Goal: Transaction & Acquisition: Purchase product/service

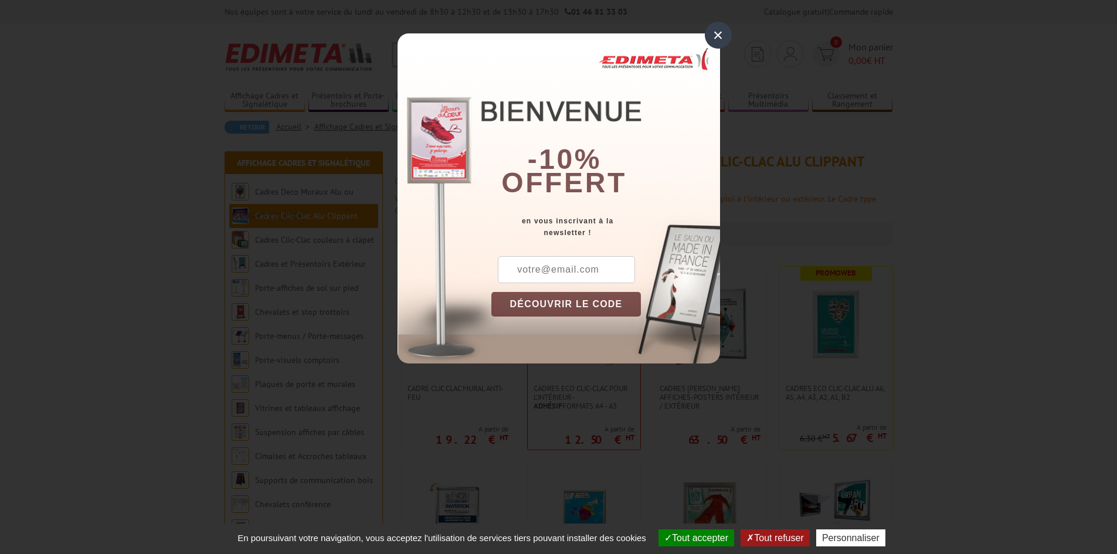
click at [714, 48] on div "×" at bounding box center [718, 35] width 27 height 27
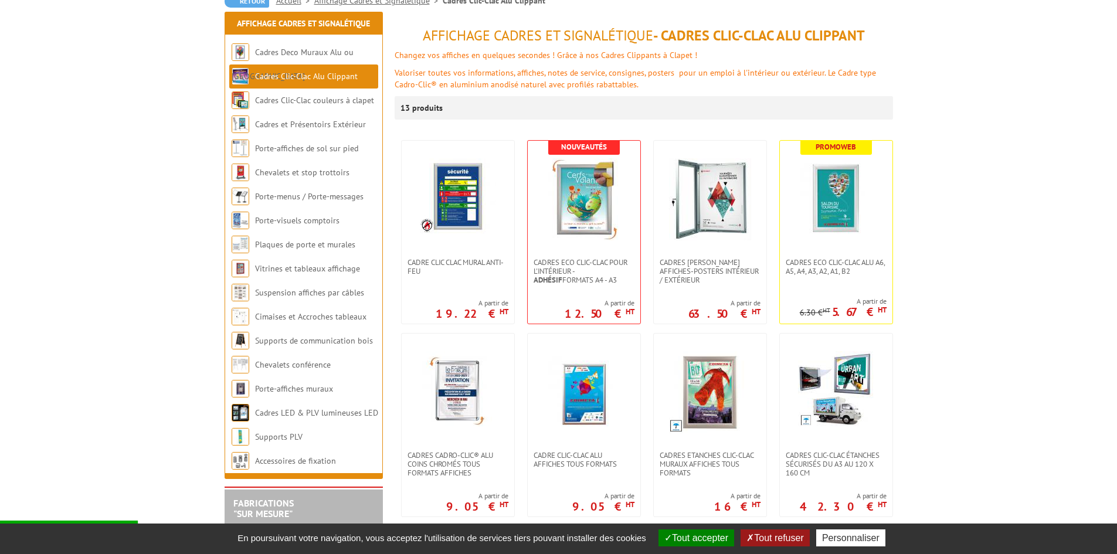
scroll to position [352, 0]
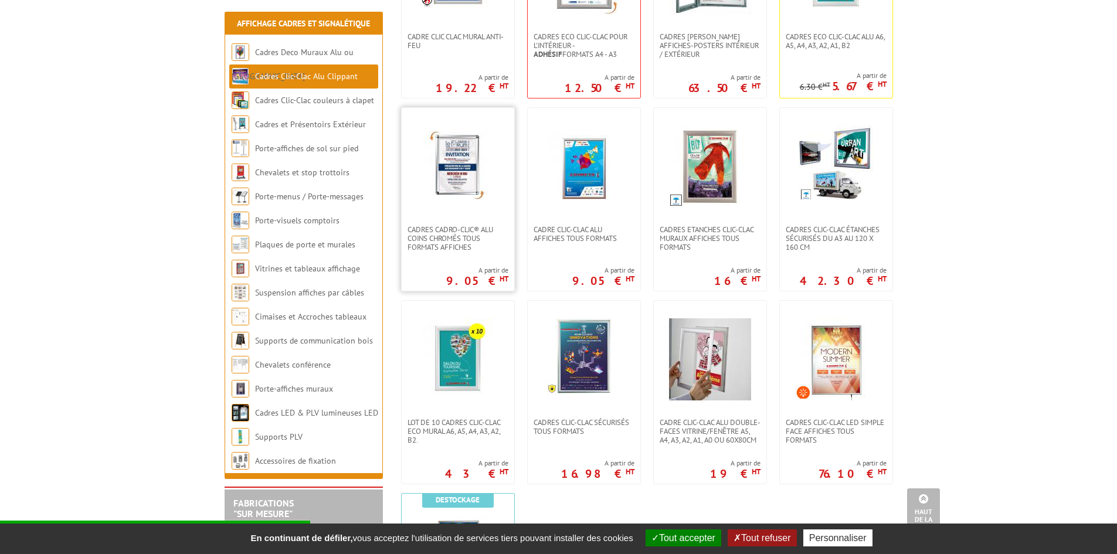
click at [455, 187] on img at bounding box center [458, 167] width 82 height 82
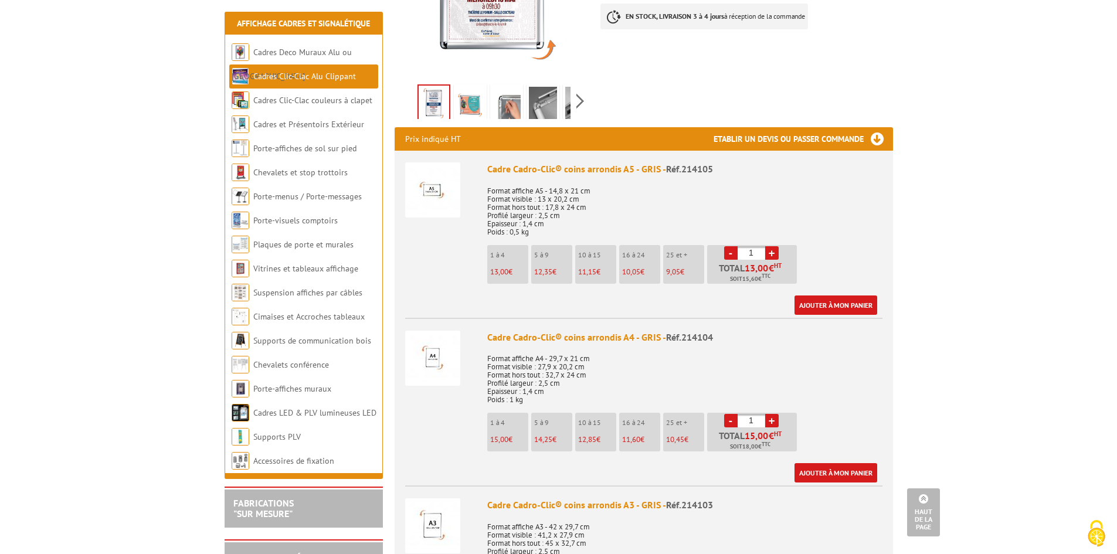
scroll to position [411, 0]
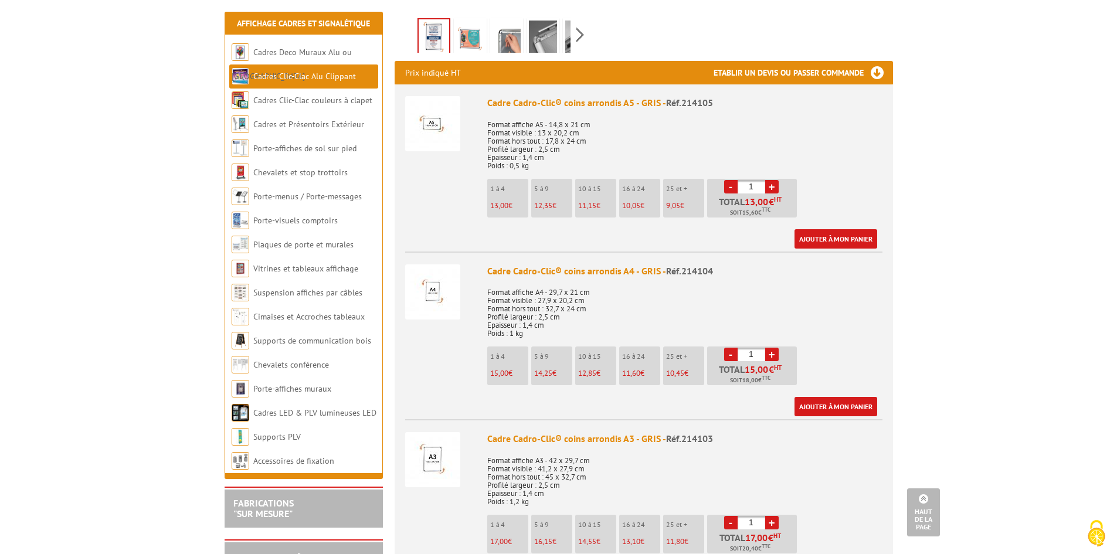
click at [772, 348] on link "+" at bounding box center [771, 354] width 13 height 13
click at [726, 348] on link "-" at bounding box center [730, 354] width 13 height 13
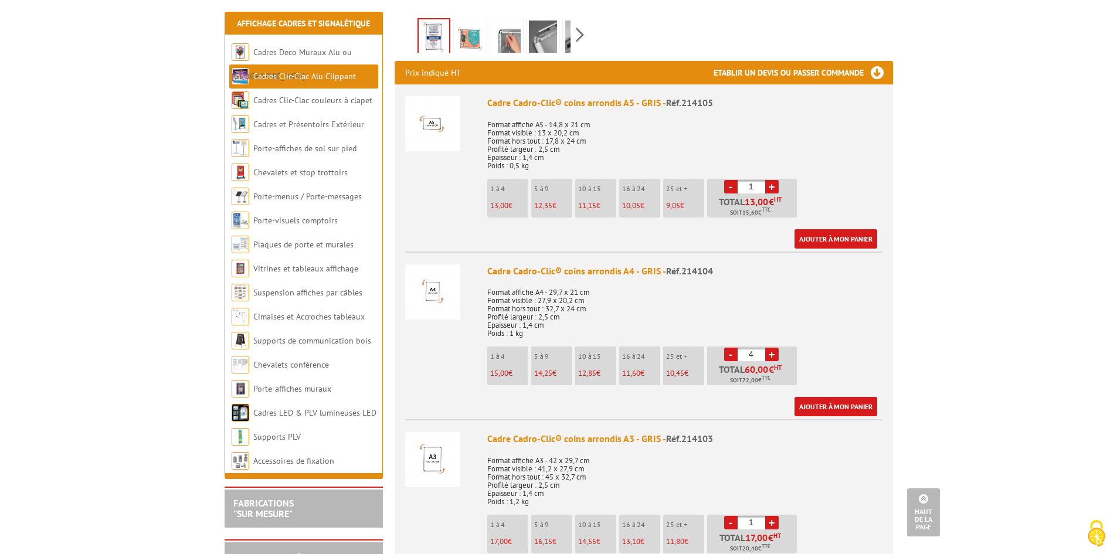
click at [726, 348] on link "-" at bounding box center [730, 354] width 13 height 13
type input "1"
click at [727, 348] on link "-" at bounding box center [730, 354] width 13 height 13
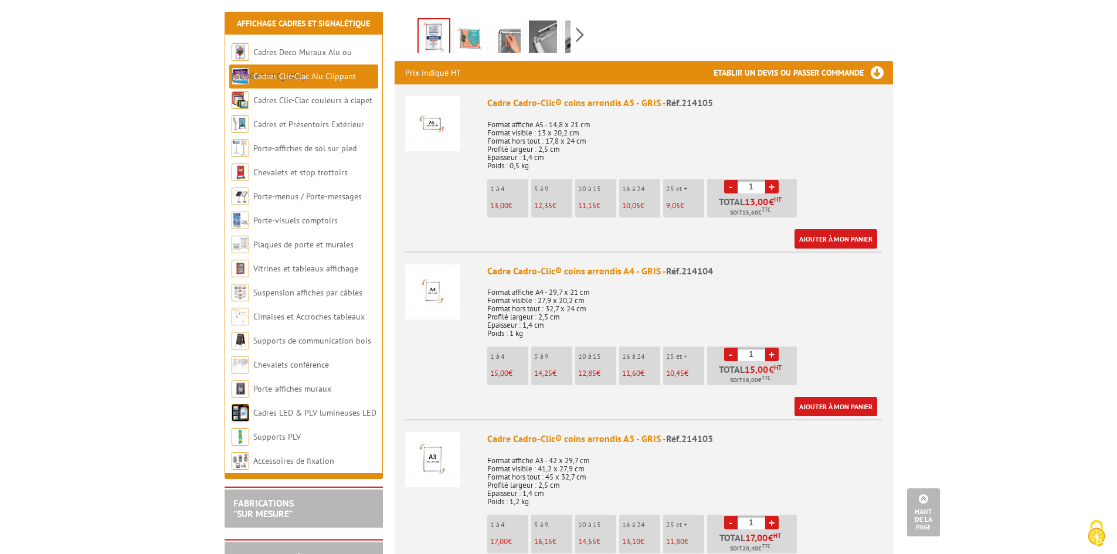
click at [727, 348] on link "-" at bounding box center [730, 354] width 13 height 13
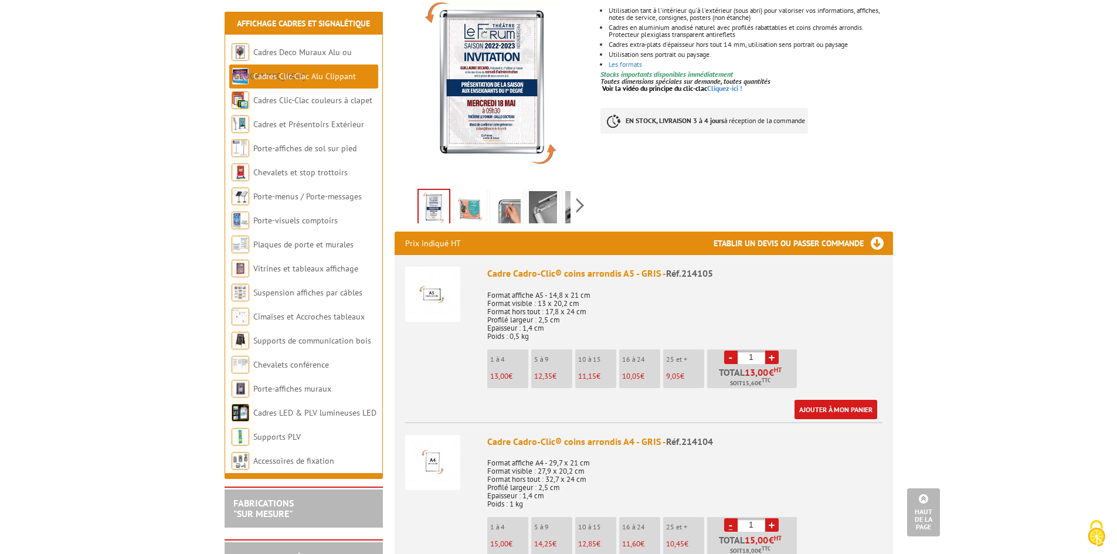
scroll to position [235, 0]
